Goal: Task Accomplishment & Management: Manage account settings

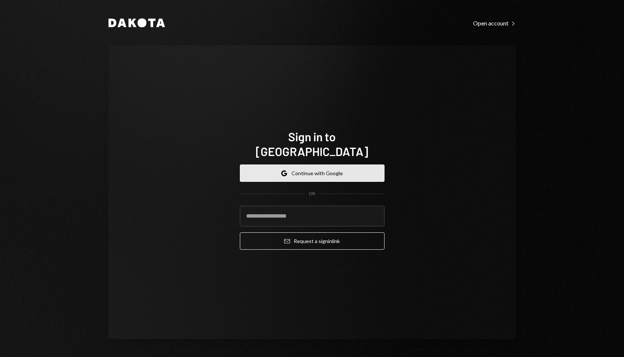
click at [325, 168] on button "Google Continue with Google" at bounding box center [312, 173] width 145 height 17
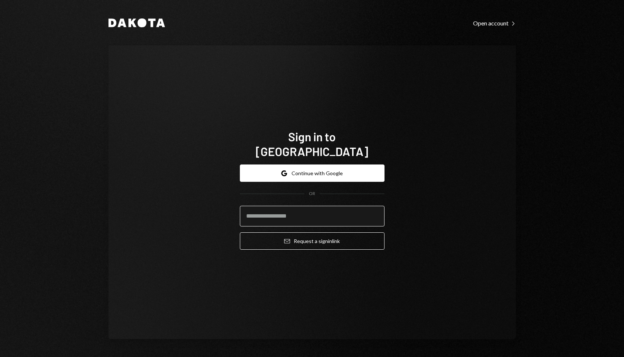
click at [283, 213] on input "email" at bounding box center [312, 216] width 145 height 21
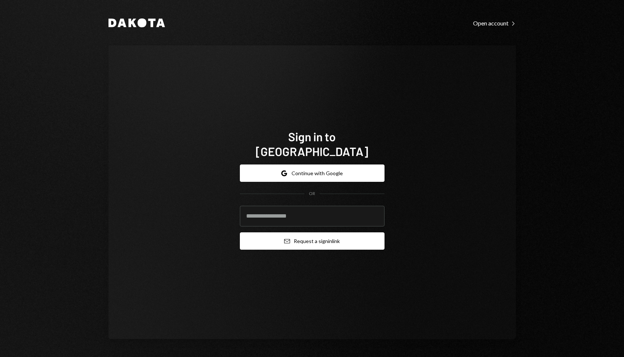
click at [296, 235] on button "Email Request a sign in link" at bounding box center [312, 241] width 145 height 17
type input "**********"
click at [315, 233] on button "Email Request a sign in link" at bounding box center [312, 241] width 145 height 17
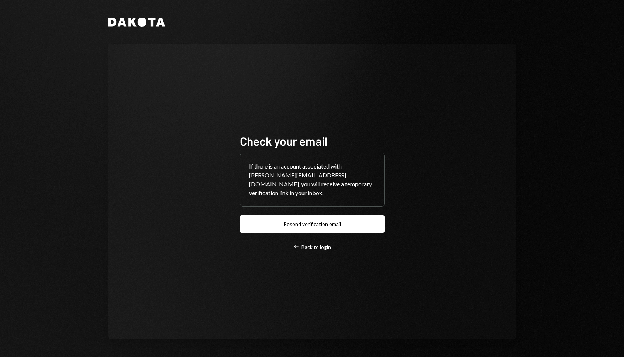
click at [315, 244] on div "Left Arrow Back to login" at bounding box center [312, 247] width 38 height 7
